Goal: Find specific page/section: Find specific page/section

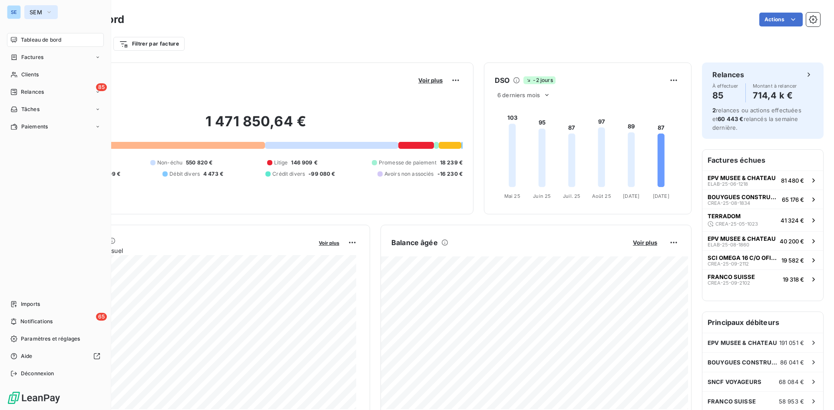
click at [28, 10] on button "SEM" at bounding box center [40, 12] width 33 height 14
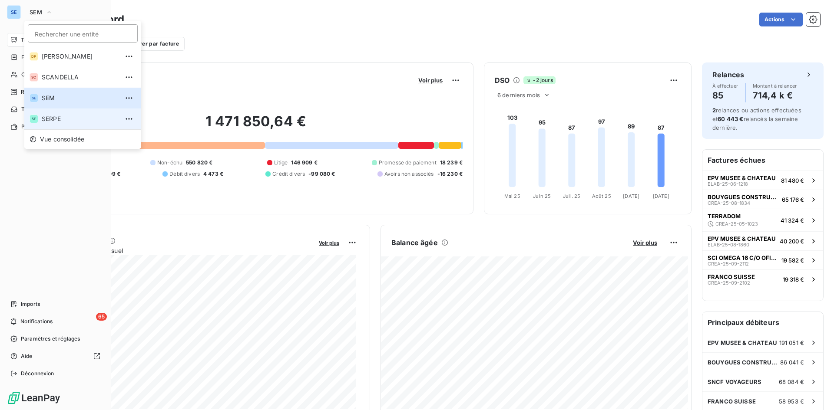
click at [62, 113] on li "SE SERPE" at bounding box center [82, 119] width 117 height 21
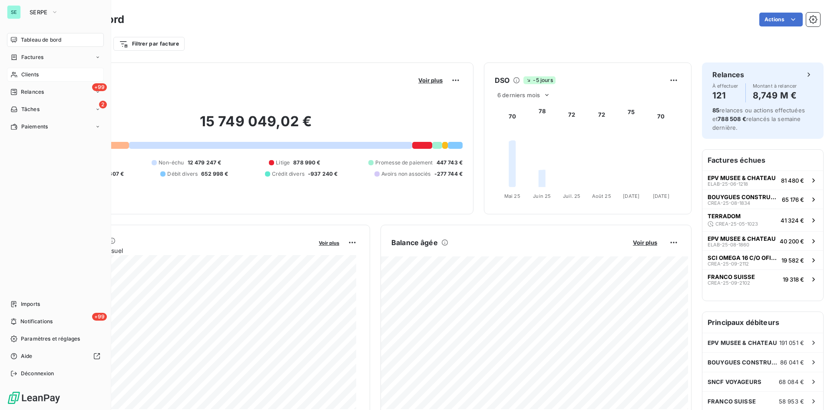
click at [45, 74] on div "Clients" at bounding box center [55, 75] width 97 height 14
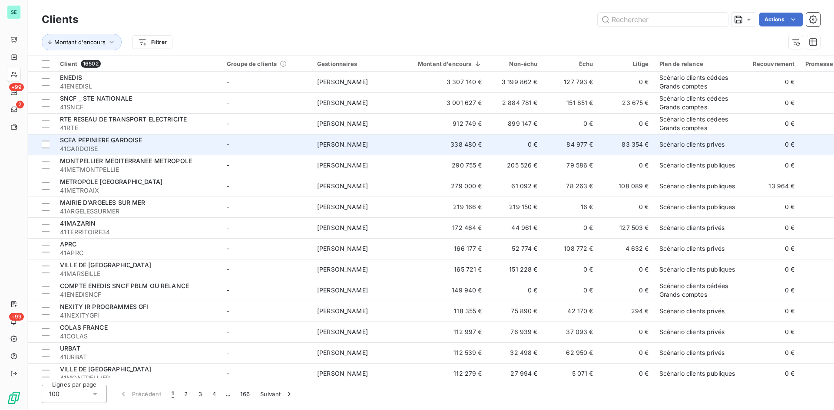
click at [132, 139] on span "SCEA PEPINIERE GARDOISE" at bounding box center [101, 139] width 82 height 7
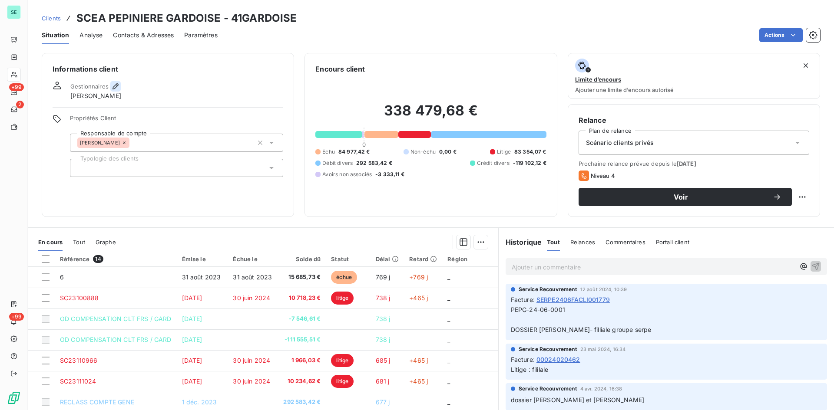
click at [115, 86] on icon "button" at bounding box center [115, 86] width 9 height 9
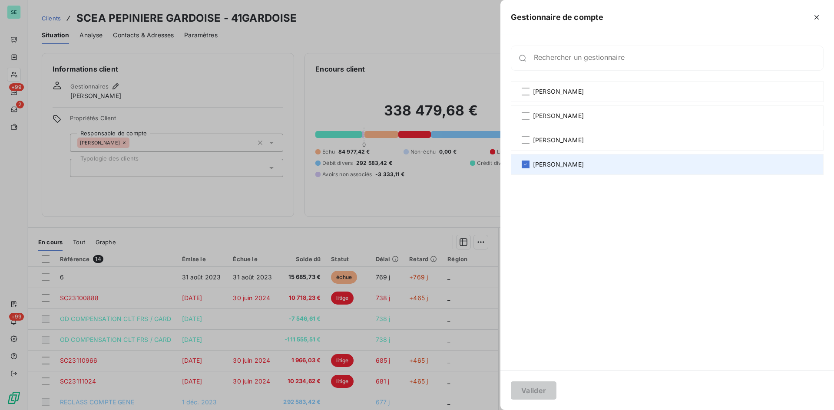
click at [538, 165] on span "[PERSON_NAME]" at bounding box center [558, 164] width 51 height 9
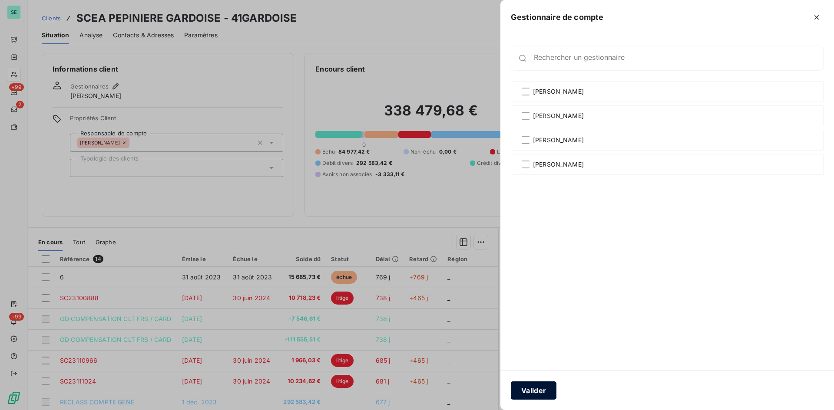
click at [549, 386] on button "Valider" at bounding box center [534, 391] width 46 height 18
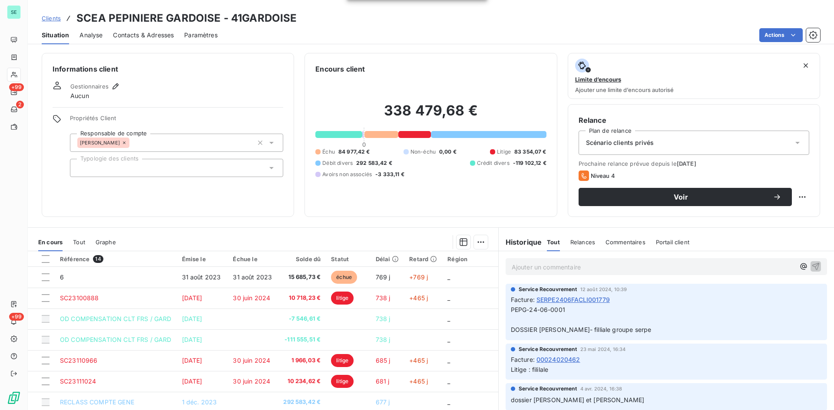
click at [277, 144] on div "[PERSON_NAME]" at bounding box center [176, 143] width 213 height 18
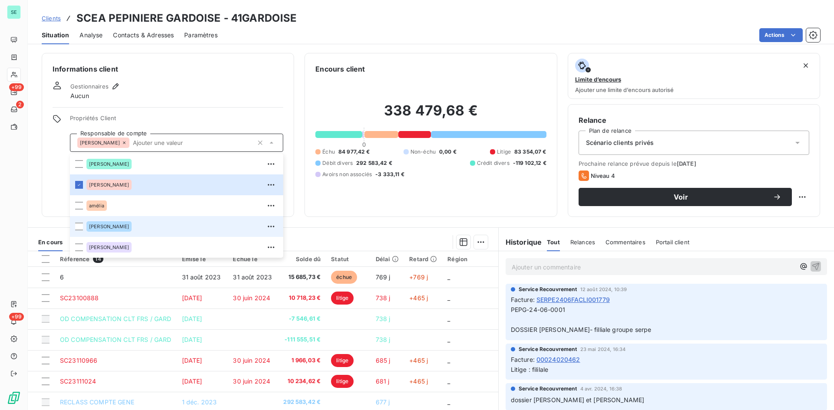
click at [123, 229] on div "[PERSON_NAME]" at bounding box center [181, 227] width 191 height 14
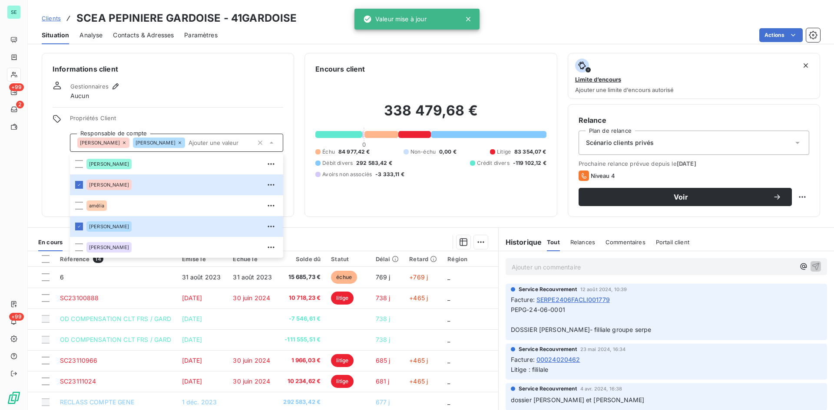
click at [122, 145] on icon at bounding box center [124, 142] width 5 height 5
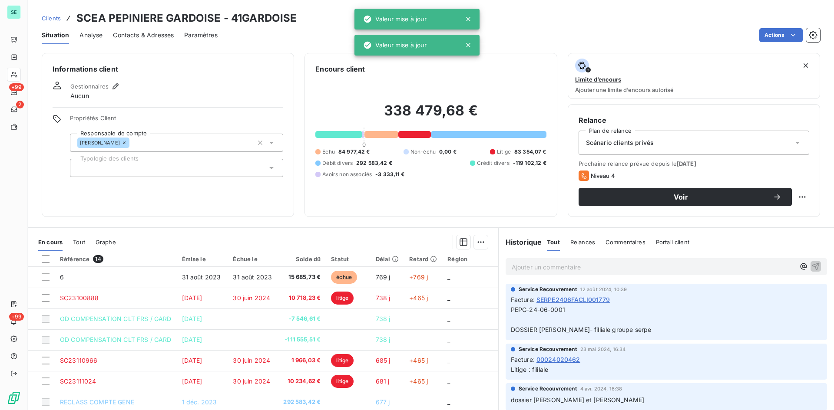
click at [187, 94] on div "Gestionnaires Aucun" at bounding box center [168, 90] width 231 height 19
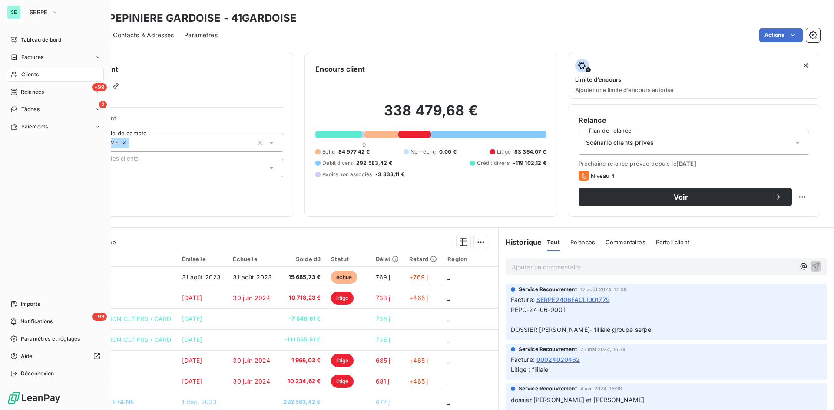
click at [29, 76] on span "Clients" at bounding box center [29, 75] width 17 height 8
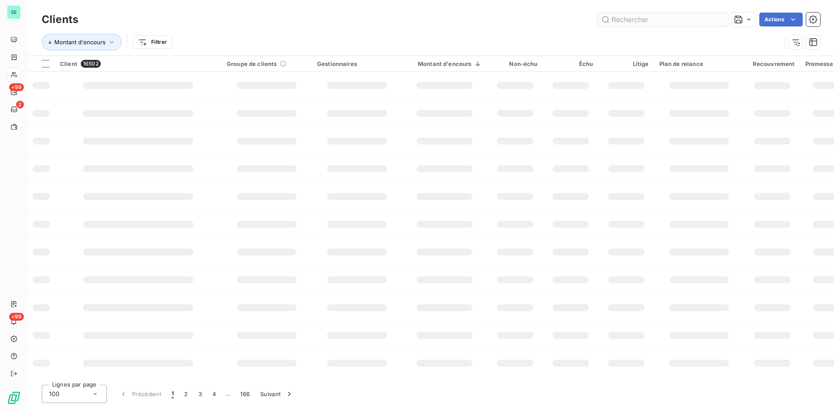
click at [652, 23] on input "text" at bounding box center [662, 20] width 130 height 14
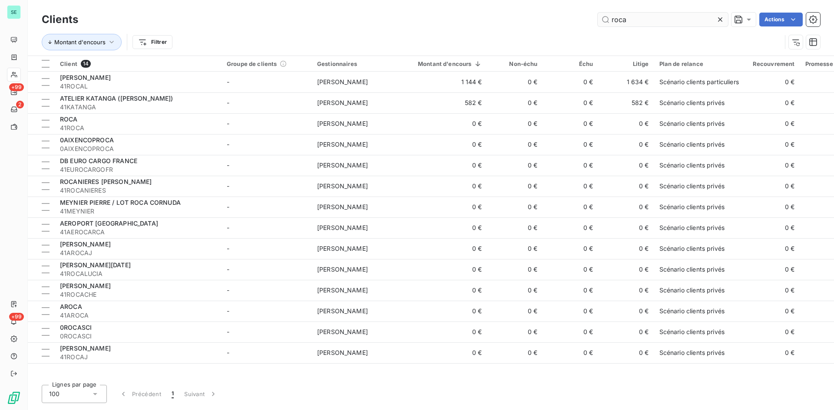
click at [609, 19] on input "roca" at bounding box center [662, 20] width 130 height 14
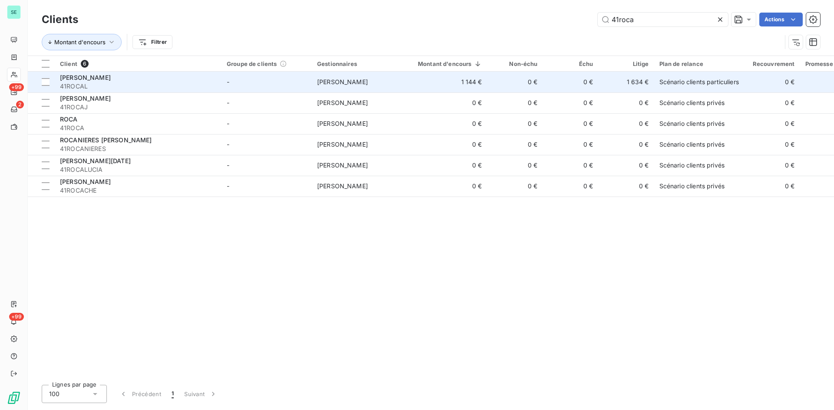
type input "41roca"
click at [119, 79] on div "[PERSON_NAME]" at bounding box center [138, 77] width 156 height 9
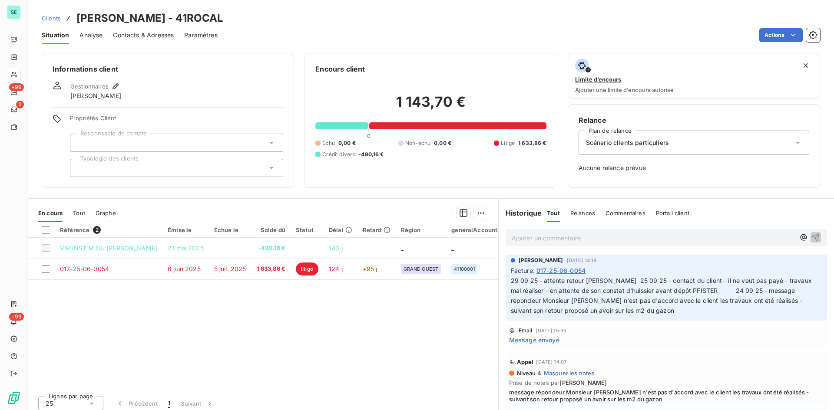
click at [130, 40] on div "Contacts & Adresses" at bounding box center [143, 35] width 61 height 18
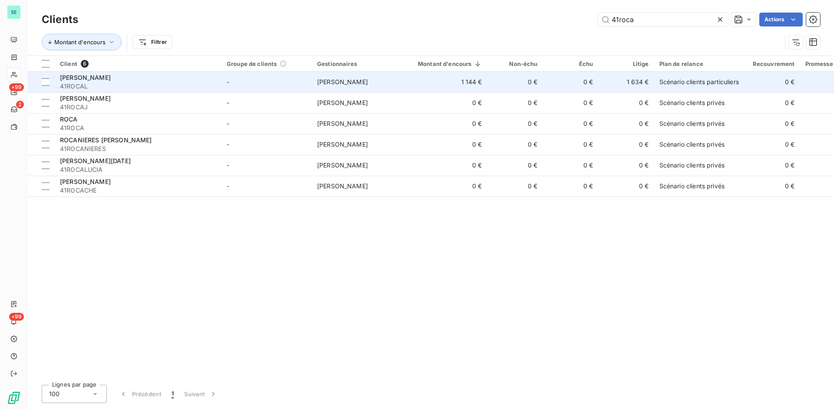
click at [333, 84] on span "[PERSON_NAME]" at bounding box center [342, 81] width 51 height 7
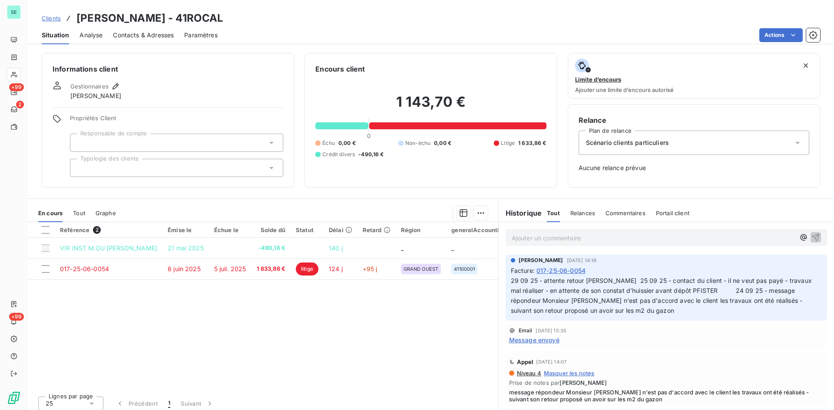
click at [162, 31] on span "Contacts & Adresses" at bounding box center [143, 35] width 61 height 9
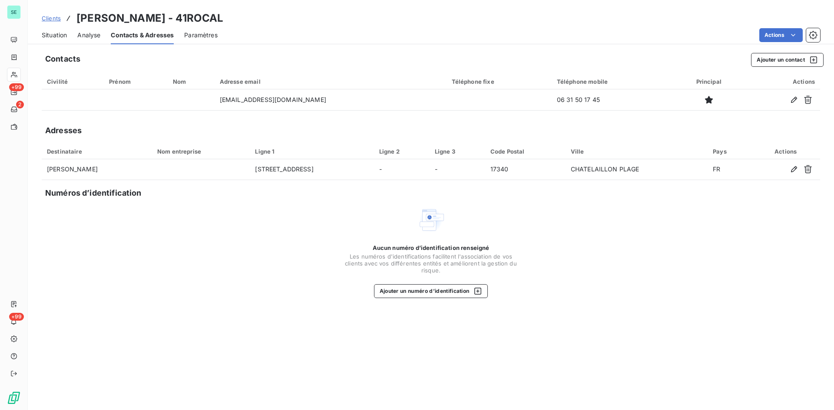
click at [192, 39] on span "Paramètres" at bounding box center [200, 35] width 33 height 9
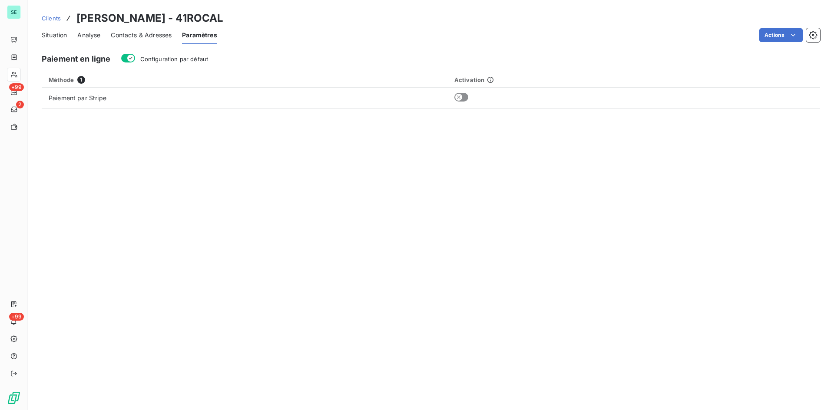
click at [62, 37] on span "Situation" at bounding box center [54, 35] width 25 height 9
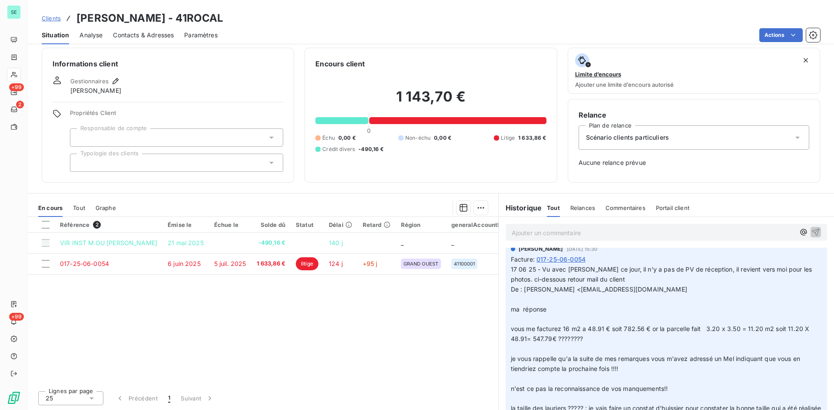
scroll to position [261, 0]
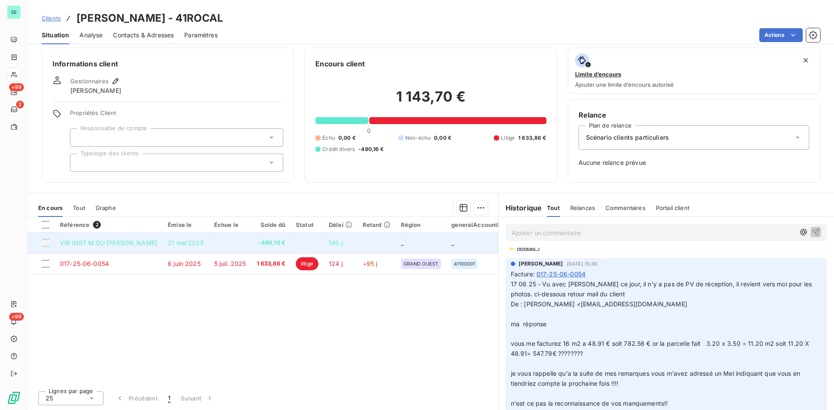
click at [47, 247] on td at bounding box center [41, 243] width 27 height 21
click at [47, 245] on div at bounding box center [46, 243] width 8 height 8
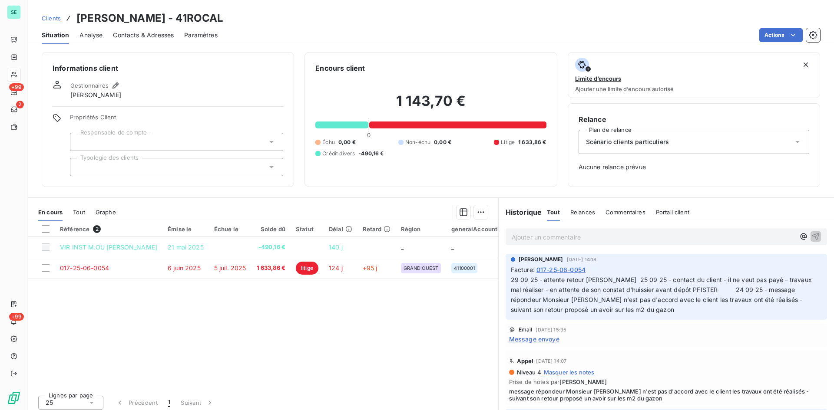
scroll to position [0, 0]
click at [347, 125] on div at bounding box center [341, 125] width 53 height 7
click at [350, 90] on div "1 143,70 € 0 Échu 0,00 € Non-échu 0,00 € Litige 1 633,86 € Crédit divers -490,1…" at bounding box center [430, 125] width 231 height 103
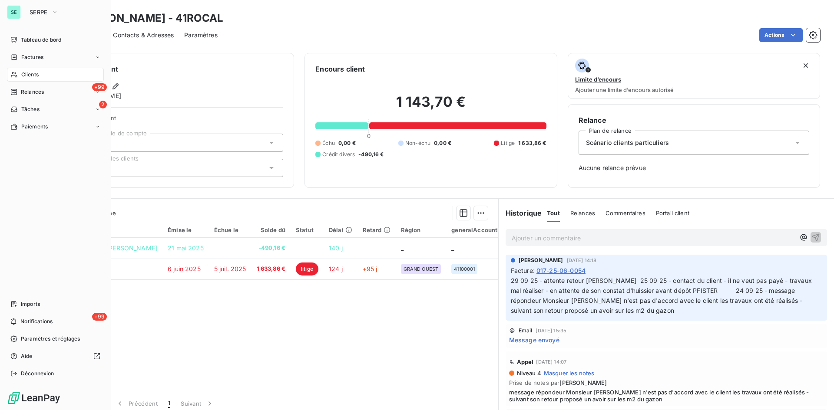
click at [43, 76] on div "Clients" at bounding box center [55, 75] width 97 height 14
